Goal: Task Accomplishment & Management: Use online tool/utility

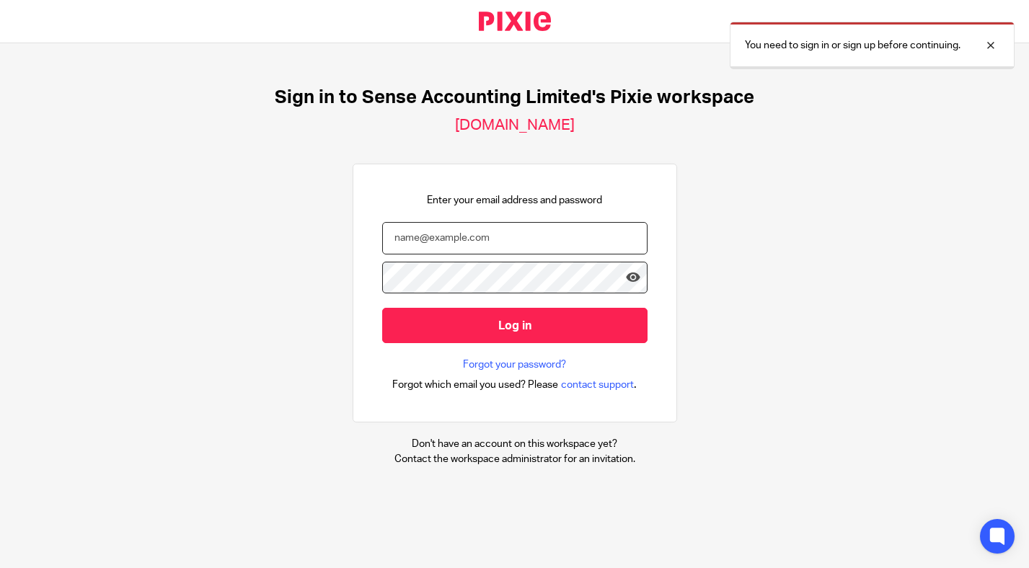
click at [476, 248] on input "email" at bounding box center [514, 238] width 265 height 32
type input "lucym@sense-ca.co.uk"
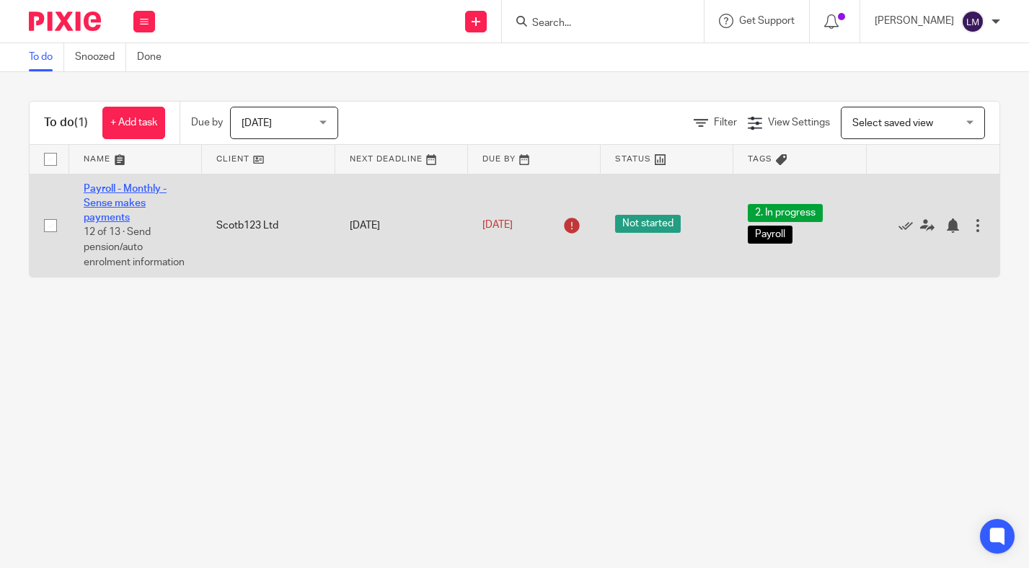
click at [115, 205] on link "Payroll - Monthly - Sense makes payments" at bounding box center [125, 204] width 83 height 40
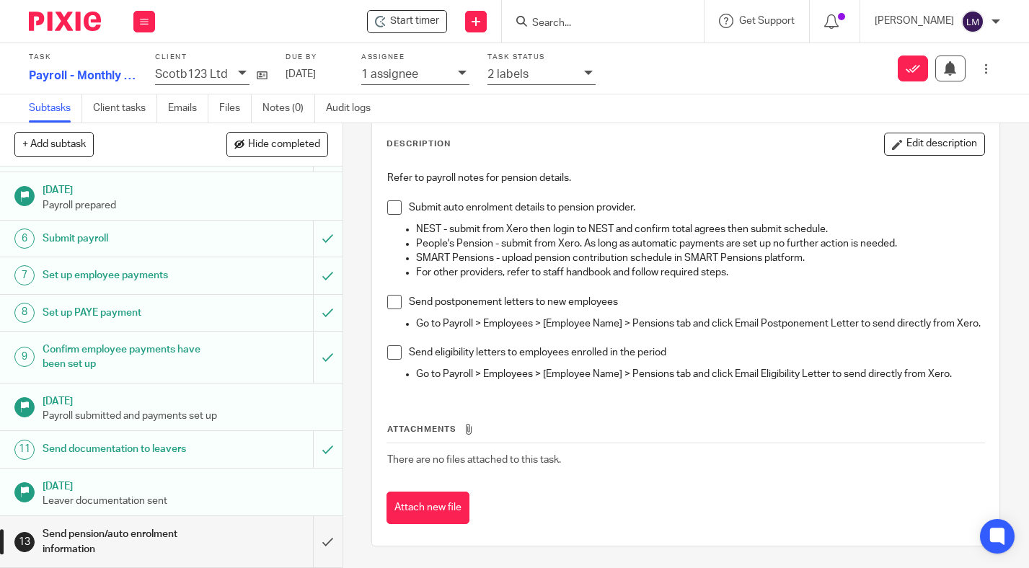
scroll to position [88, 0]
